Goal: Task Accomplishment & Management: Use online tool/utility

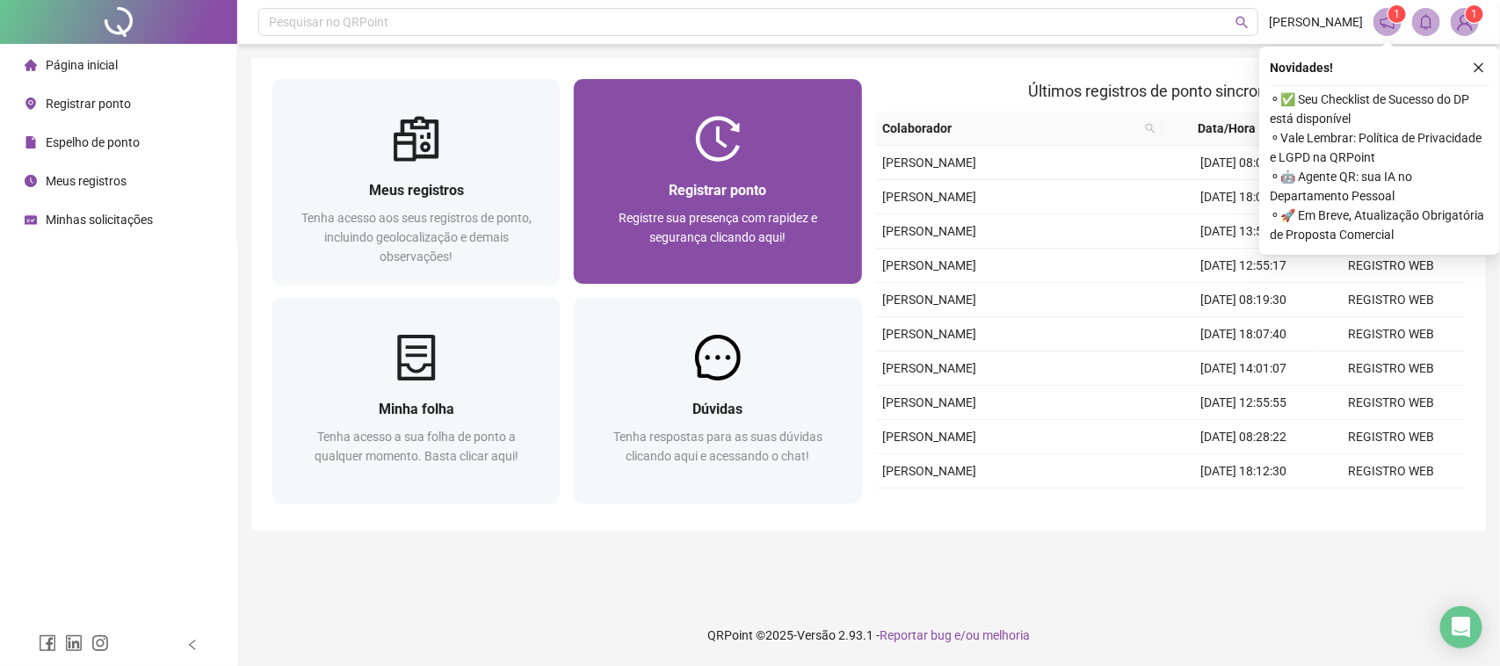
click at [778, 141] on div at bounding box center [717, 139] width 287 height 46
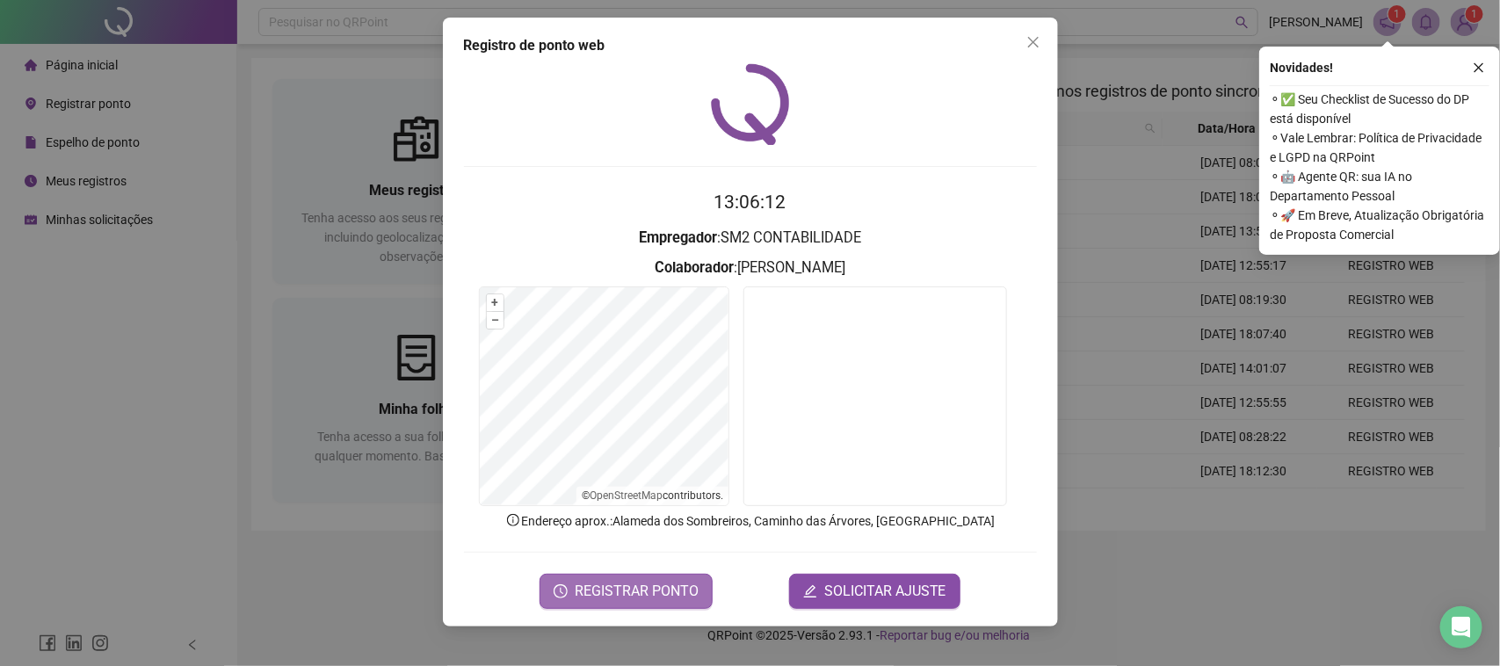
click at [635, 595] on span "REGISTRAR PONTO" at bounding box center [637, 591] width 124 height 21
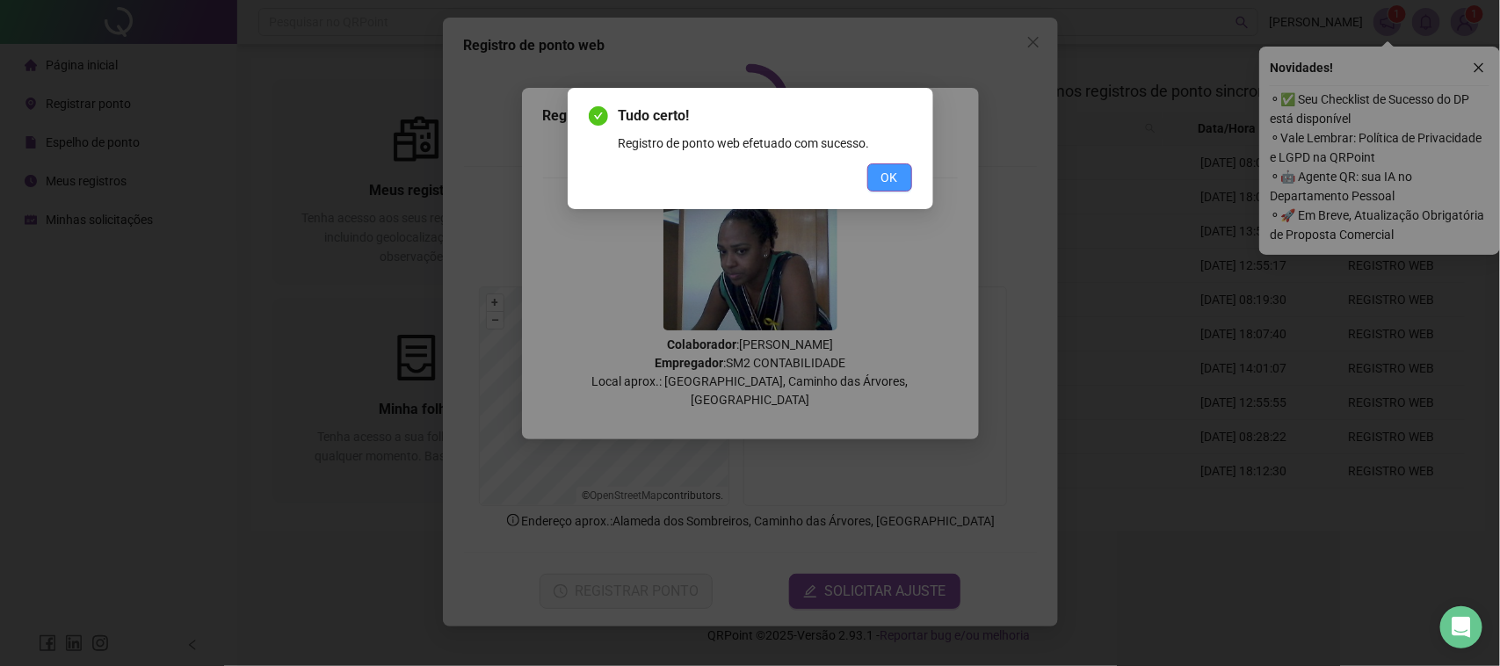
click at [886, 183] on span "OK" at bounding box center [889, 177] width 17 height 19
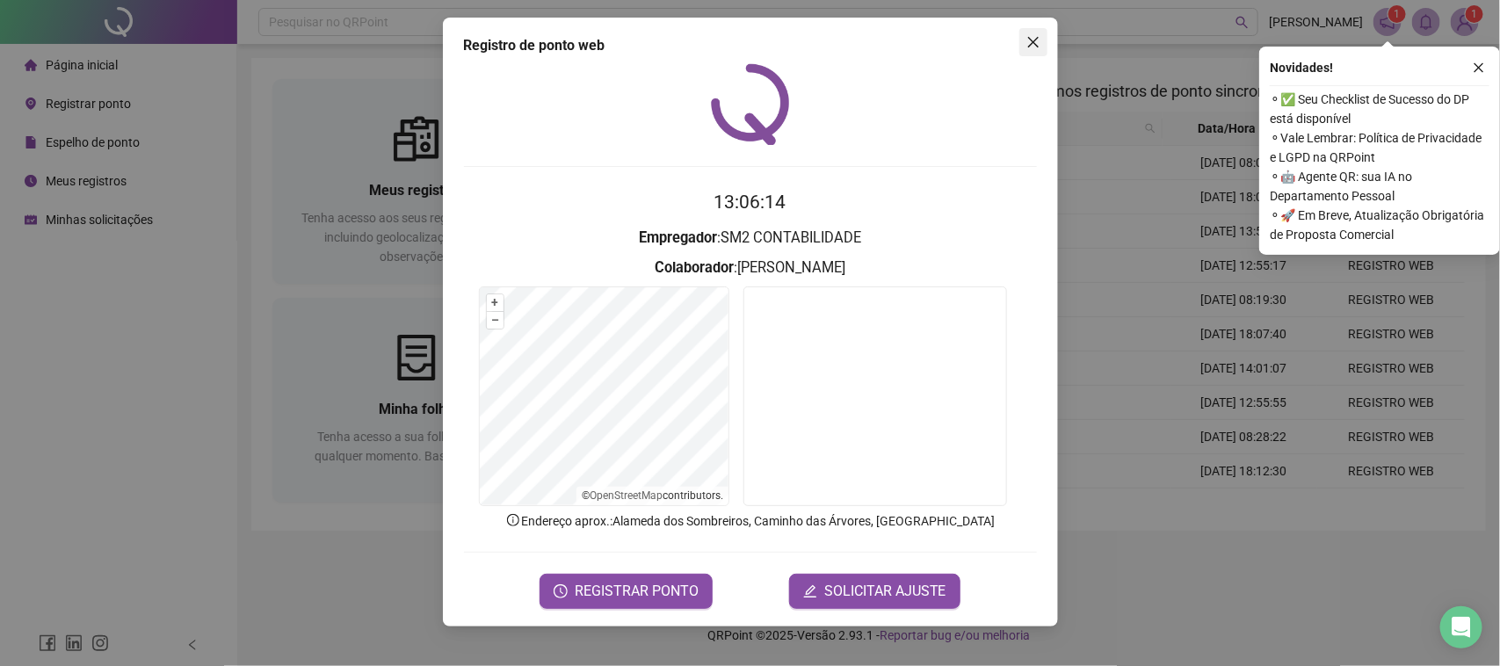
click at [1026, 51] on button "Close" at bounding box center [1033, 42] width 28 height 28
